Goal: Register for event/course

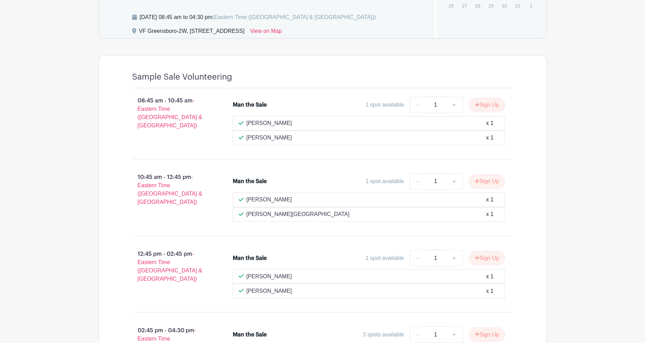
scroll to position [416, 0]
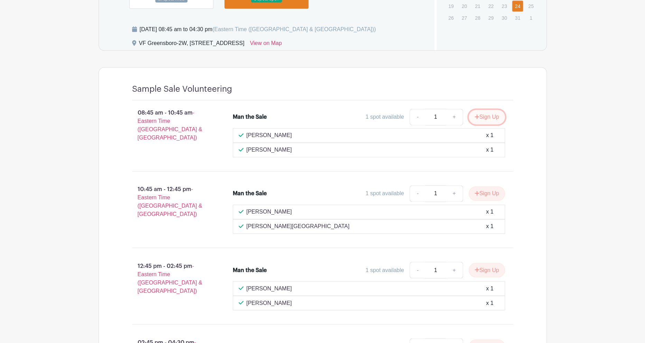
click at [491, 114] on button "Sign Up" at bounding box center [487, 117] width 36 height 15
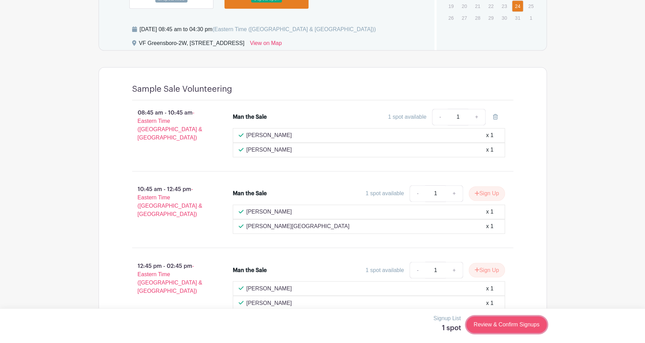
click at [519, 325] on link "Review & Confirm Signups" at bounding box center [506, 324] width 80 height 17
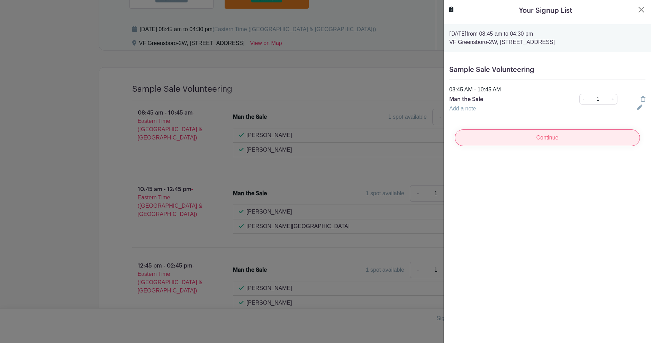
click at [563, 139] on input "Continue" at bounding box center [546, 137] width 185 height 17
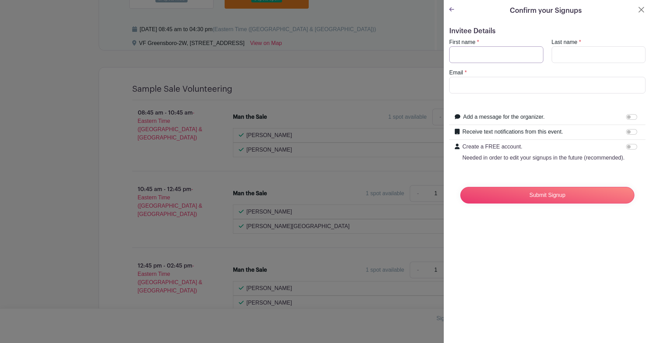
click at [507, 54] on input "First name" at bounding box center [496, 54] width 94 height 17
type input "[PERSON_NAME]"
type input "Saini"
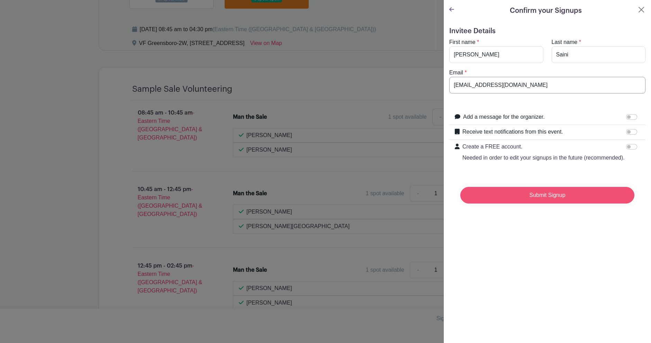
type input "[EMAIL_ADDRESS][DOMAIN_NAME]"
click at [570, 200] on input "Submit Signup" at bounding box center [547, 195] width 174 height 17
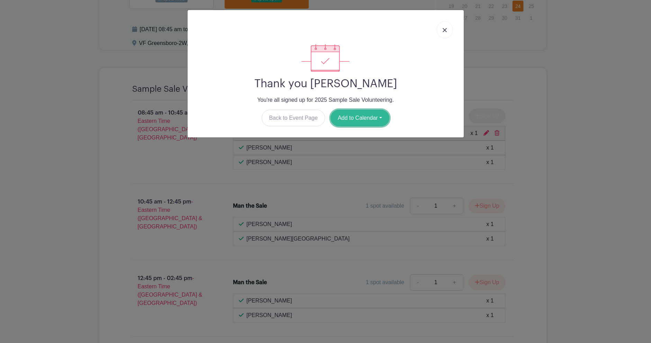
click at [381, 118] on button "Add to Calendar" at bounding box center [359, 118] width 59 height 17
click at [365, 146] on link "Outlook" at bounding box center [358, 146] width 55 height 11
click at [445, 29] on img at bounding box center [444, 30] width 4 height 4
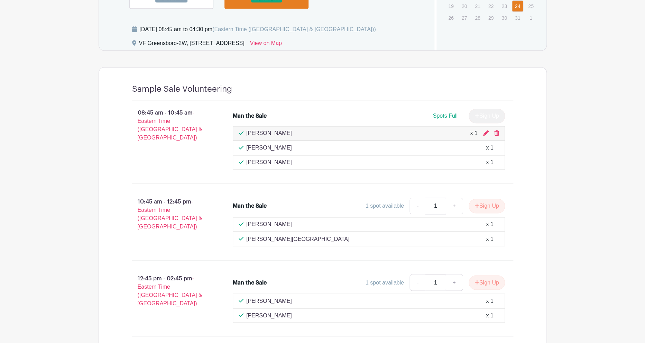
click at [600, 84] on main "Log In Sign Up for Free VF Greensboro 2025 Sample Sale Volunteering Created by …" at bounding box center [322, 26] width 645 height 885
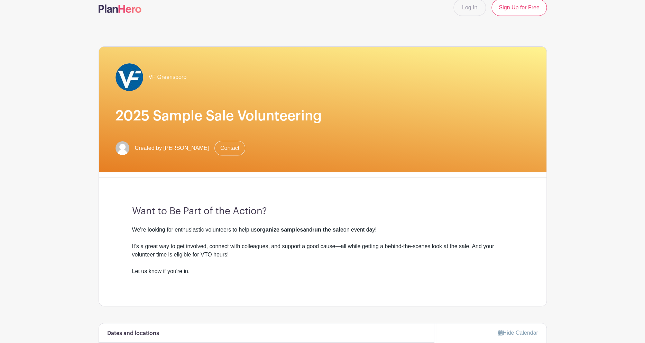
scroll to position [0, 0]
